Goal: Task Accomplishment & Management: Use online tool/utility

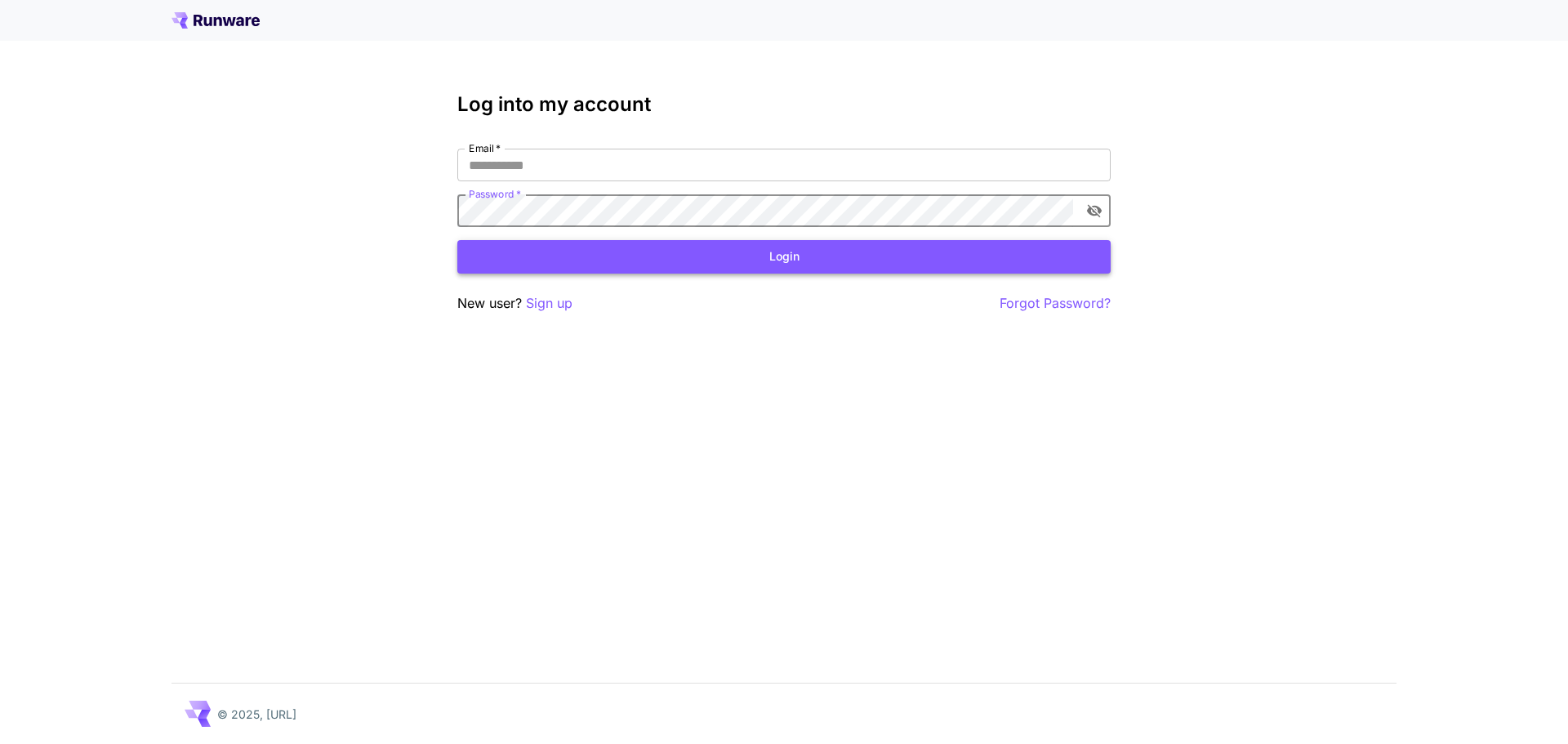
click at [692, 252] on button "Login" at bounding box center [784, 256] width 653 height 33
click at [620, 156] on input "Email   *" at bounding box center [784, 164] width 653 height 32
click at [543, 150] on input "Email   *" at bounding box center [784, 164] width 653 height 32
type input "**********"
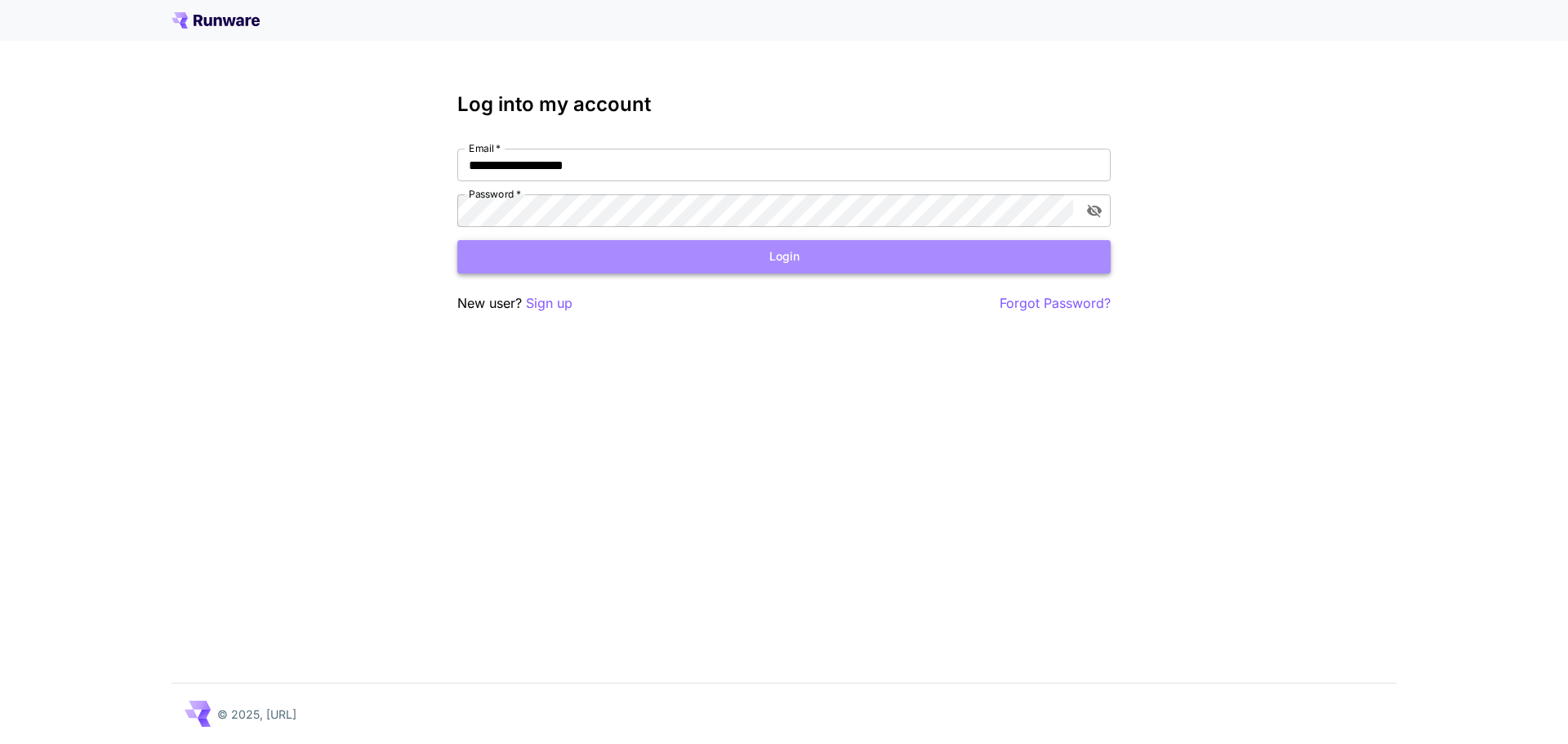
click at [619, 252] on button "Login" at bounding box center [784, 256] width 653 height 33
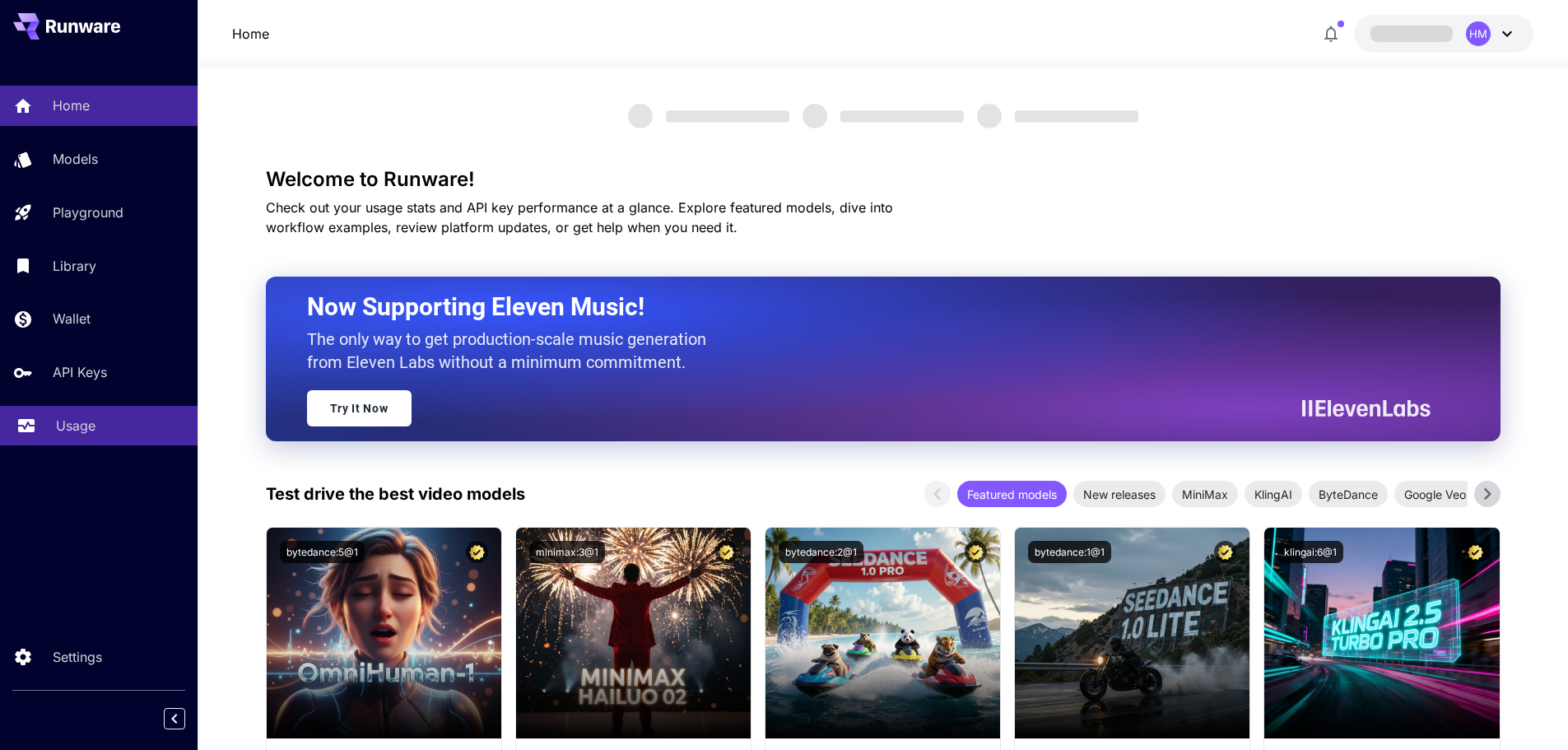
click at [72, 422] on p "Usage" at bounding box center [76, 426] width 40 height 20
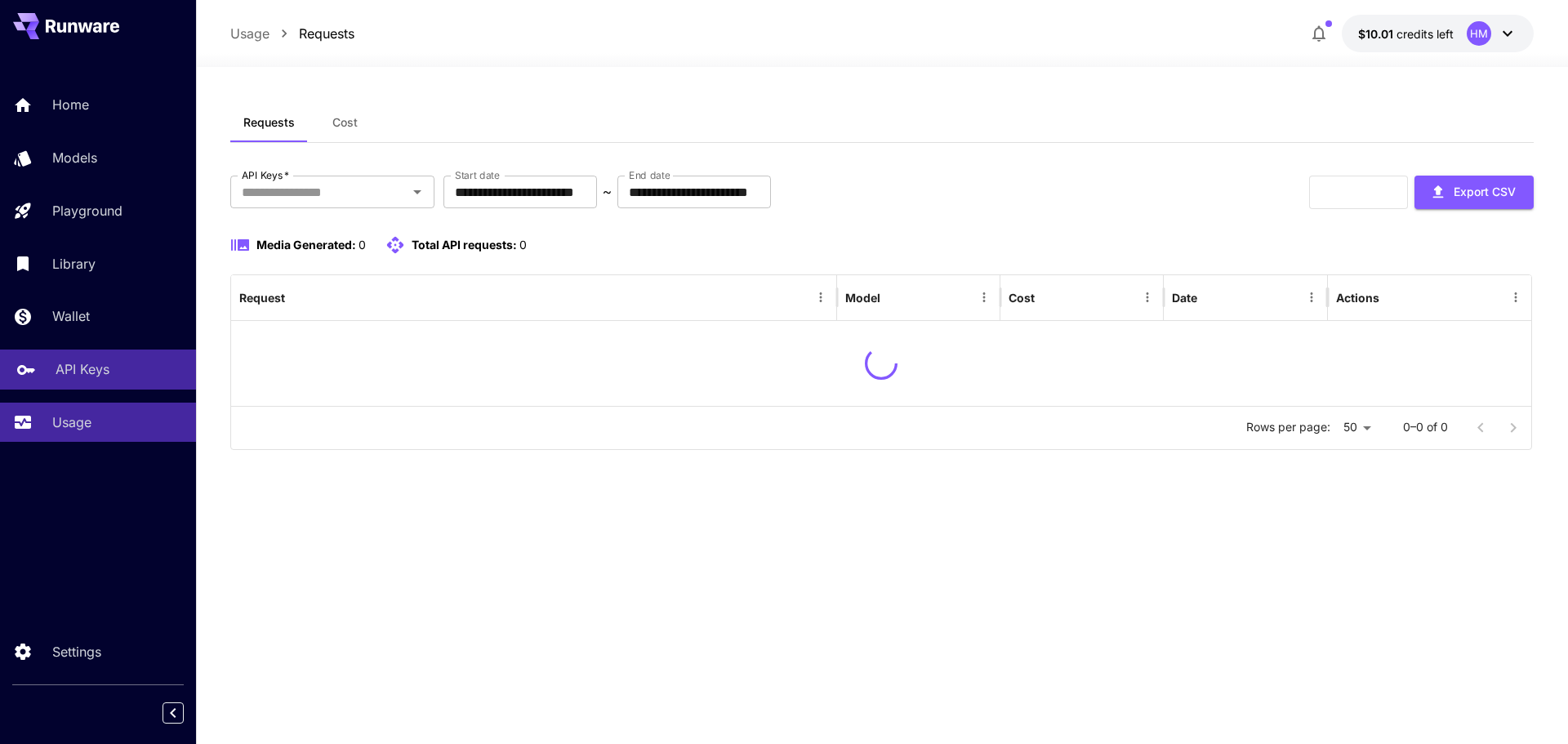
click at [80, 362] on p "API Keys" at bounding box center [83, 369] width 54 height 20
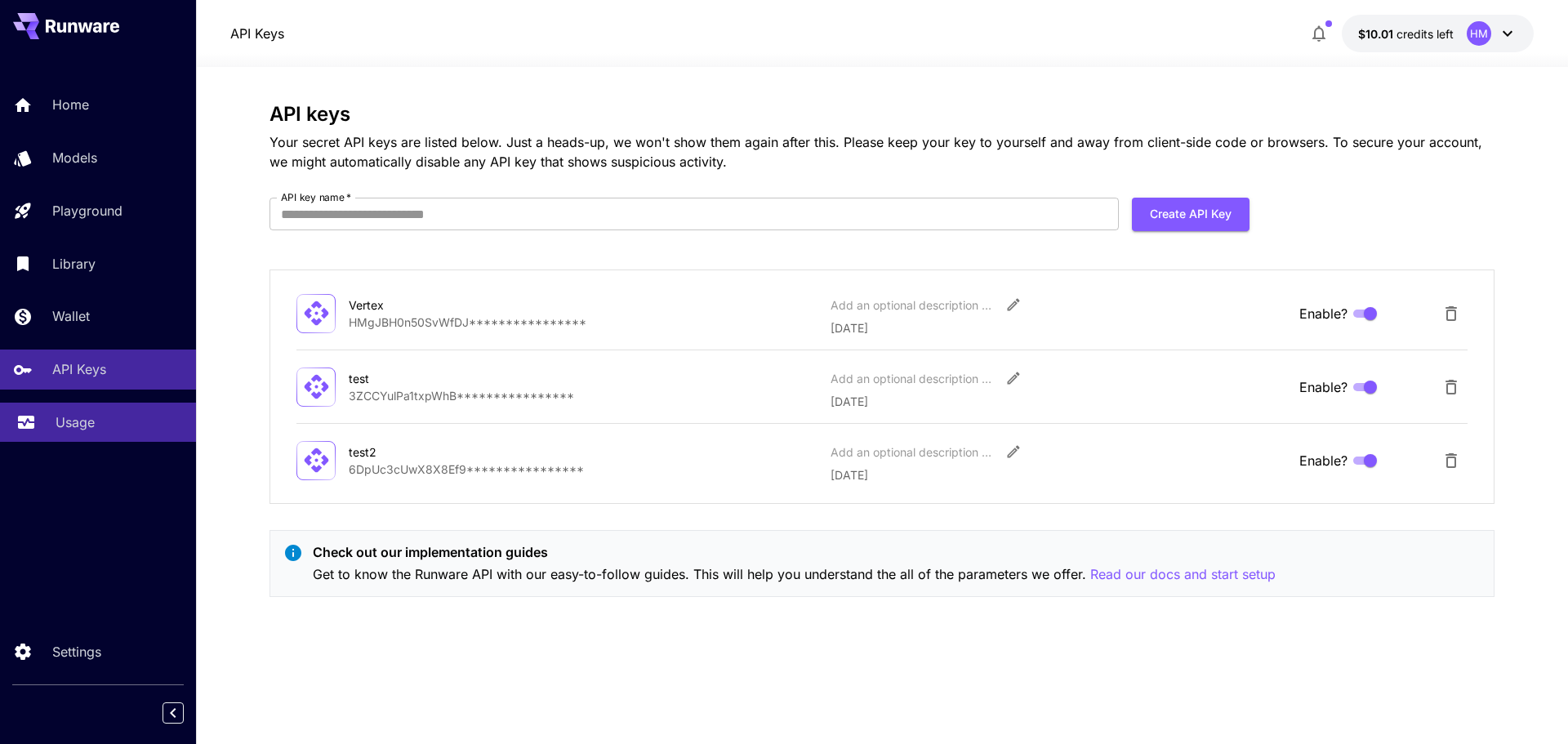
click at [56, 424] on p "Usage" at bounding box center [75, 422] width 40 height 20
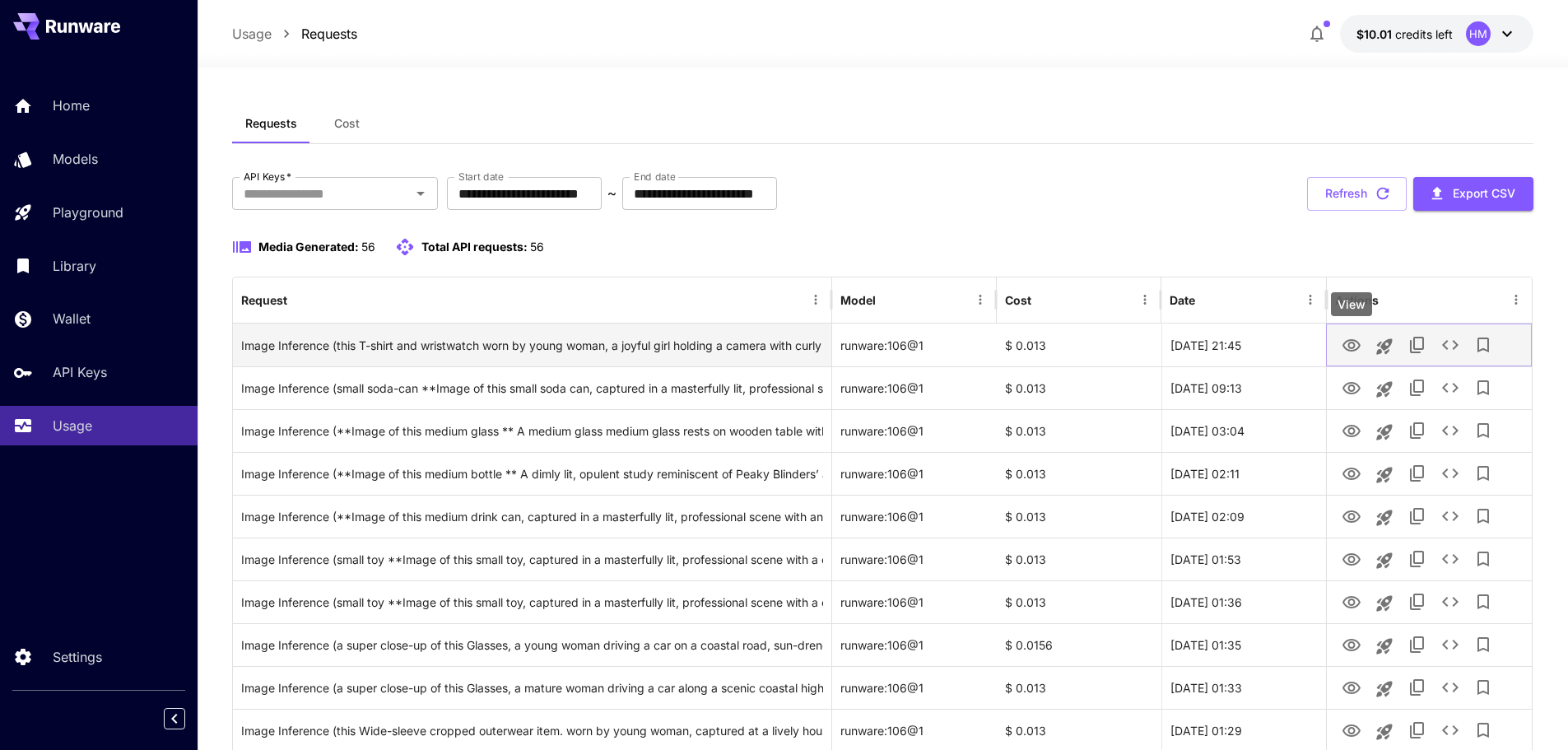
click at [1355, 345] on icon "View" at bounding box center [1352, 345] width 18 height 13
